Goal: Task Accomplishment & Management: Manage account settings

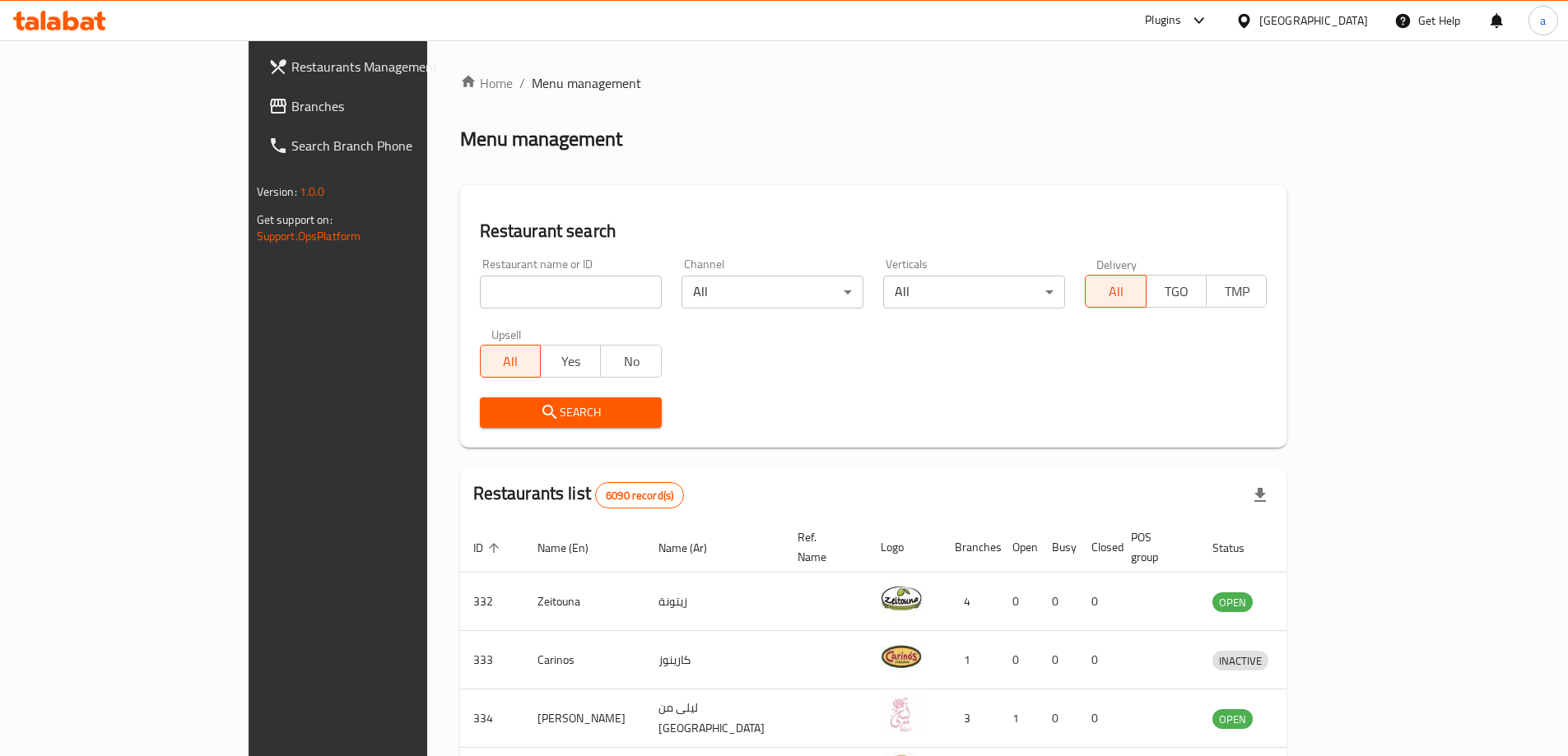
click at [1250, 26] on icon at bounding box center [1244, 20] width 12 height 14
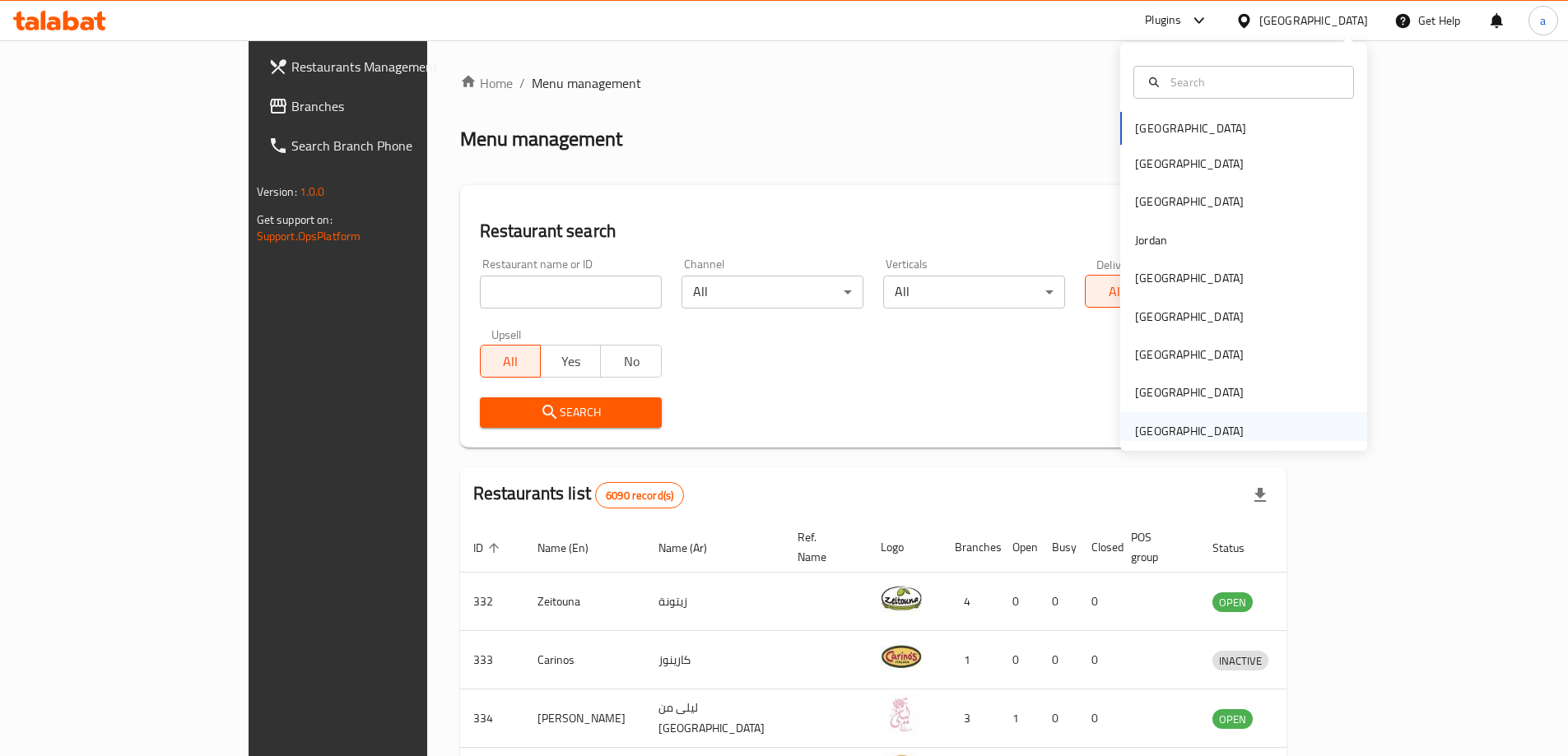
click at [1195, 427] on div "[GEOGRAPHIC_DATA]" at bounding box center [1189, 431] width 108 height 18
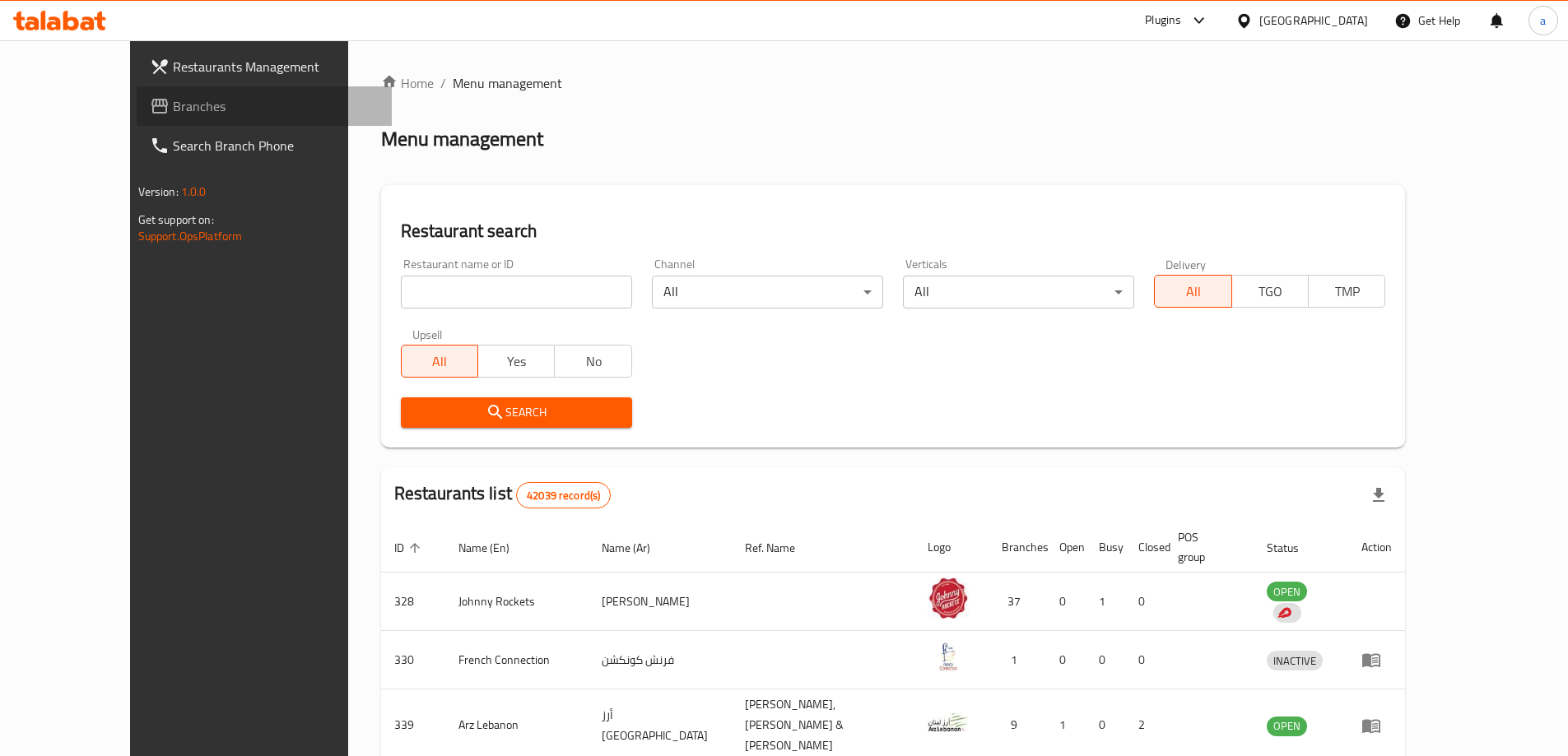
click at [172, 99] on span "Branches" at bounding box center [275, 106] width 205 height 20
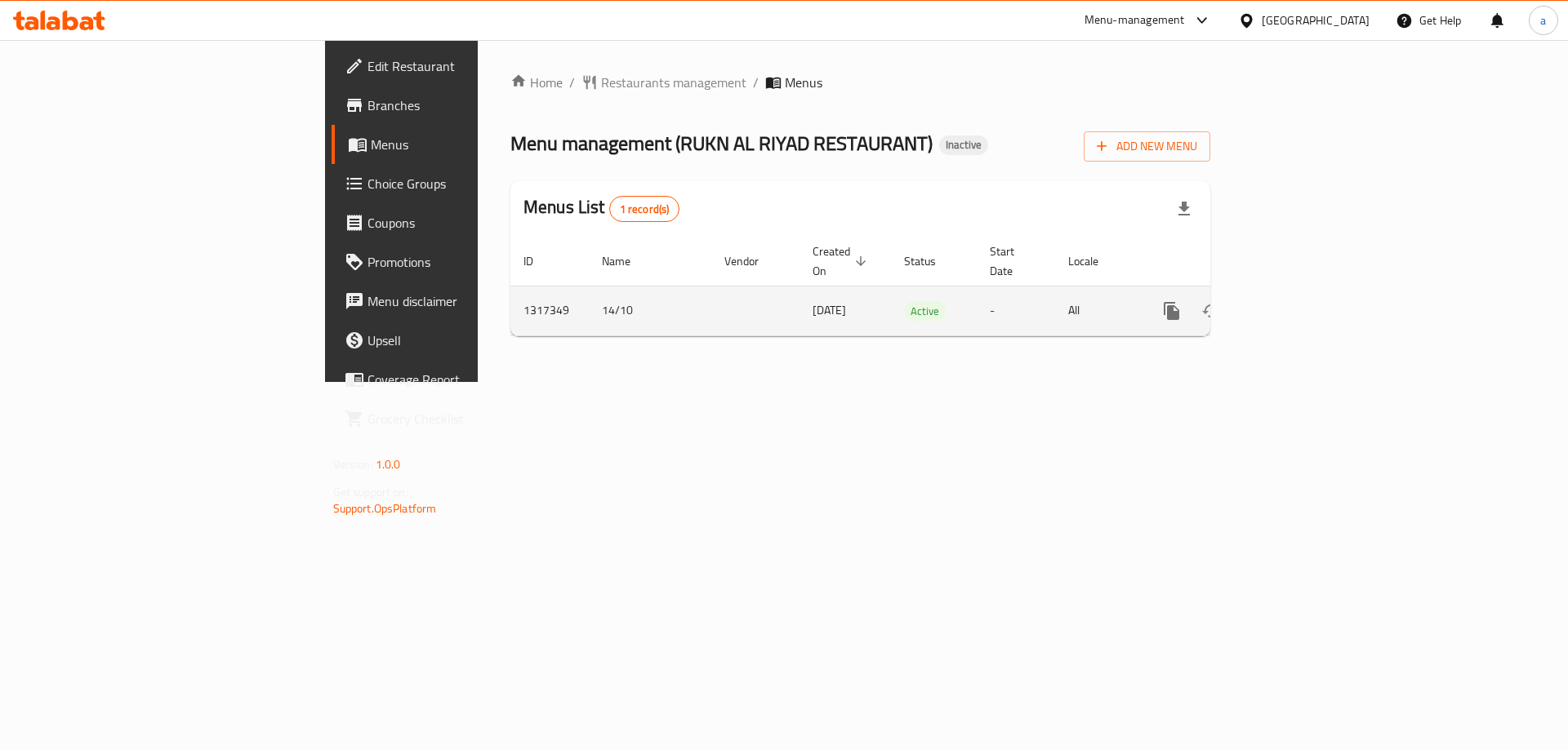
click at [1309, 310] on div "enhanced table" at bounding box center [1230, 311] width 157 height 39
click at [1299, 301] on icon "enhanced table" at bounding box center [1289, 311] width 19 height 19
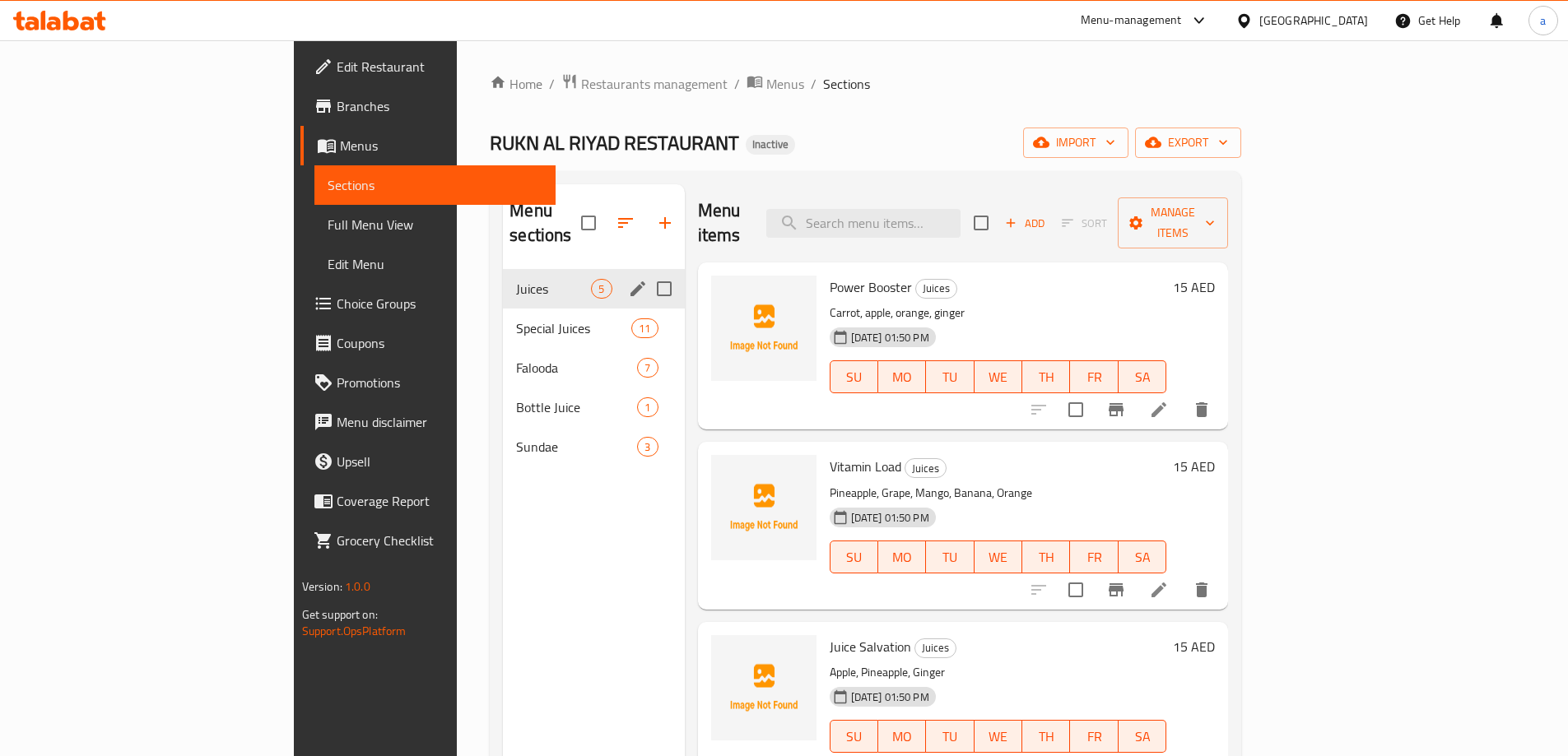
click at [503, 279] on div "Juices 5" at bounding box center [594, 289] width 181 height 39
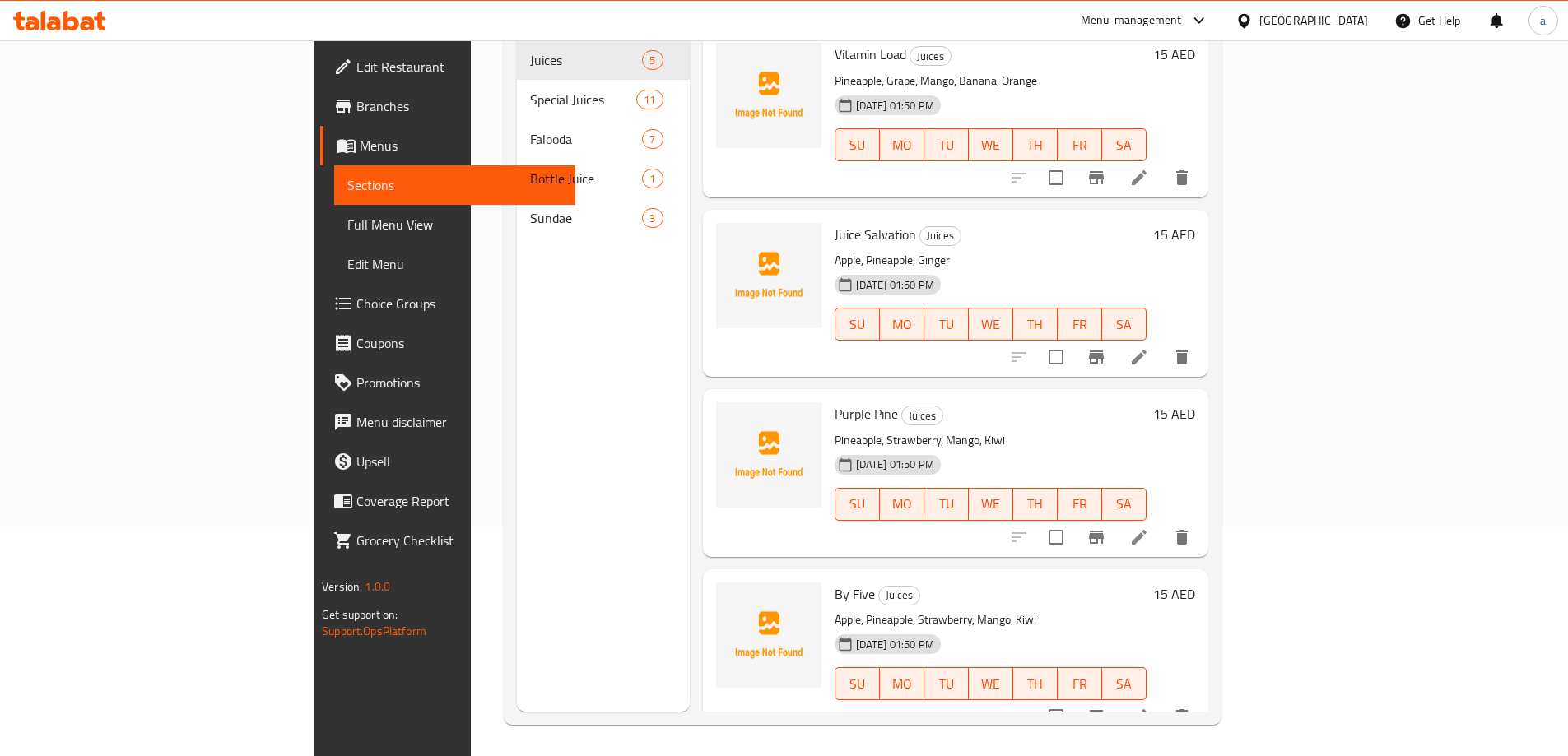
scroll to position [230, 0]
